Goal: Check status: Check status

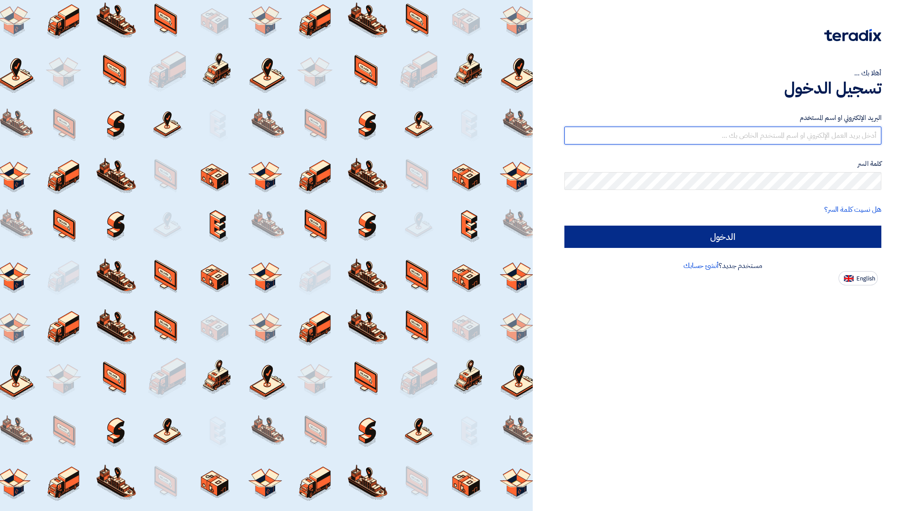
type input "[EMAIL_ADDRESS][DOMAIN_NAME]"
click at [793, 236] on input "الدخول" at bounding box center [722, 237] width 317 height 22
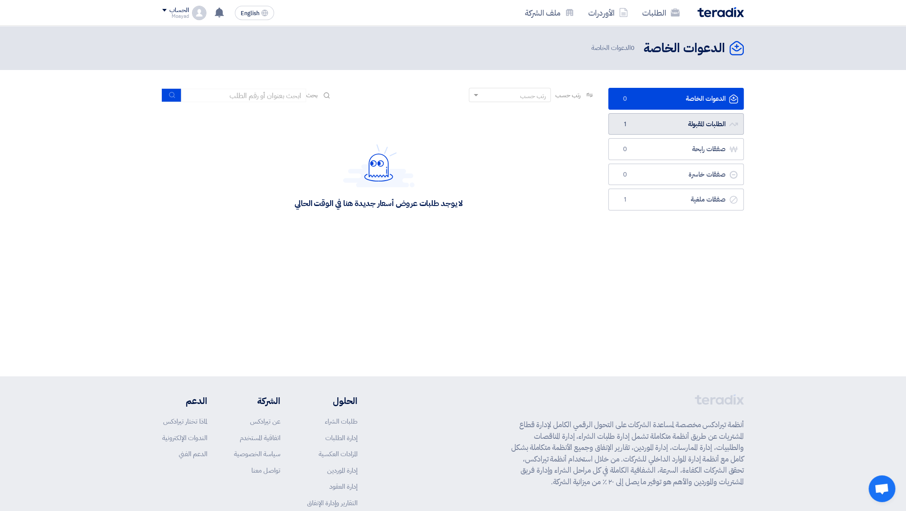
click at [678, 129] on link "الطلبات المقبولة الطلبات المقبولة 1" at bounding box center [677, 124] width 136 height 22
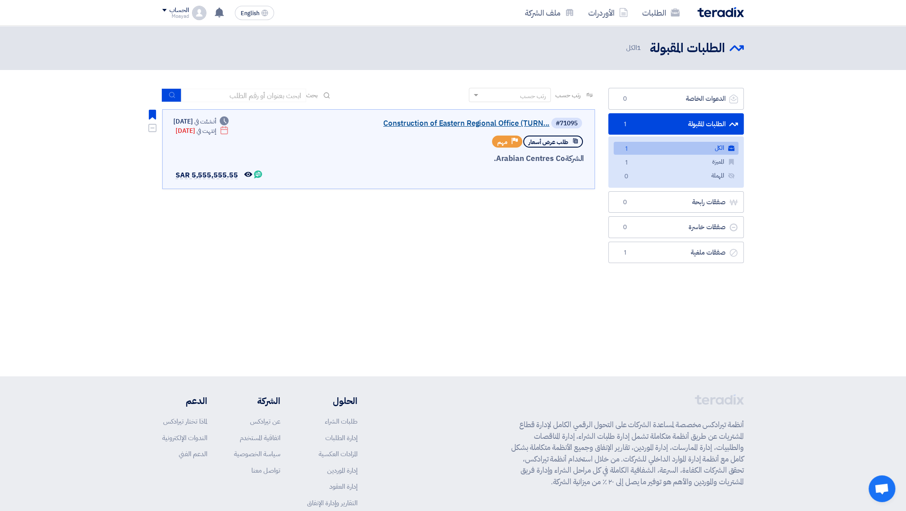
click at [479, 123] on link "Construction of Eastern Regional Office (TURN..." at bounding box center [460, 123] width 178 height 8
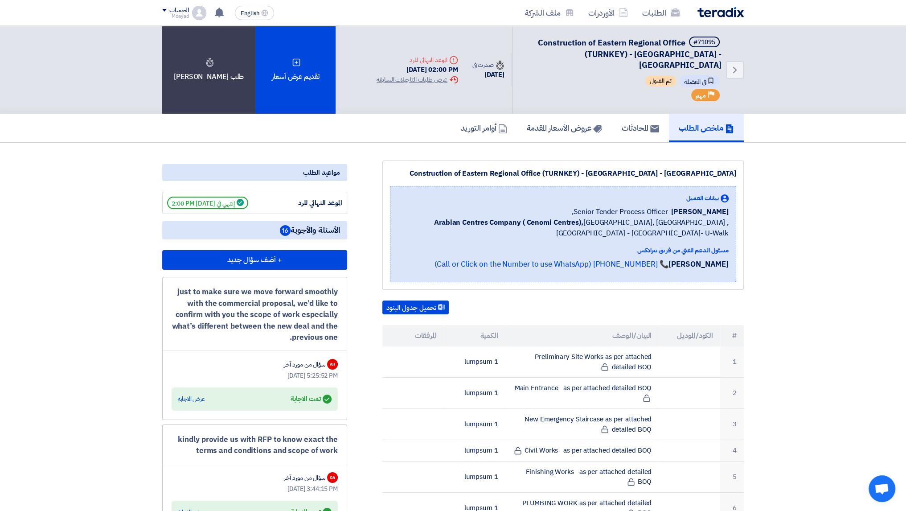
click at [605, 57] on span "Construction of Eastern Regional Office (TURNKEY) - Nakheel Mall - Dammam" at bounding box center [630, 54] width 184 height 34
click at [587, 59] on span "Construction of Eastern Regional Office (TURNKEY) - Nakheel Mall - Dammam" at bounding box center [630, 54] width 184 height 34
